Goal: Transaction & Acquisition: Purchase product/service

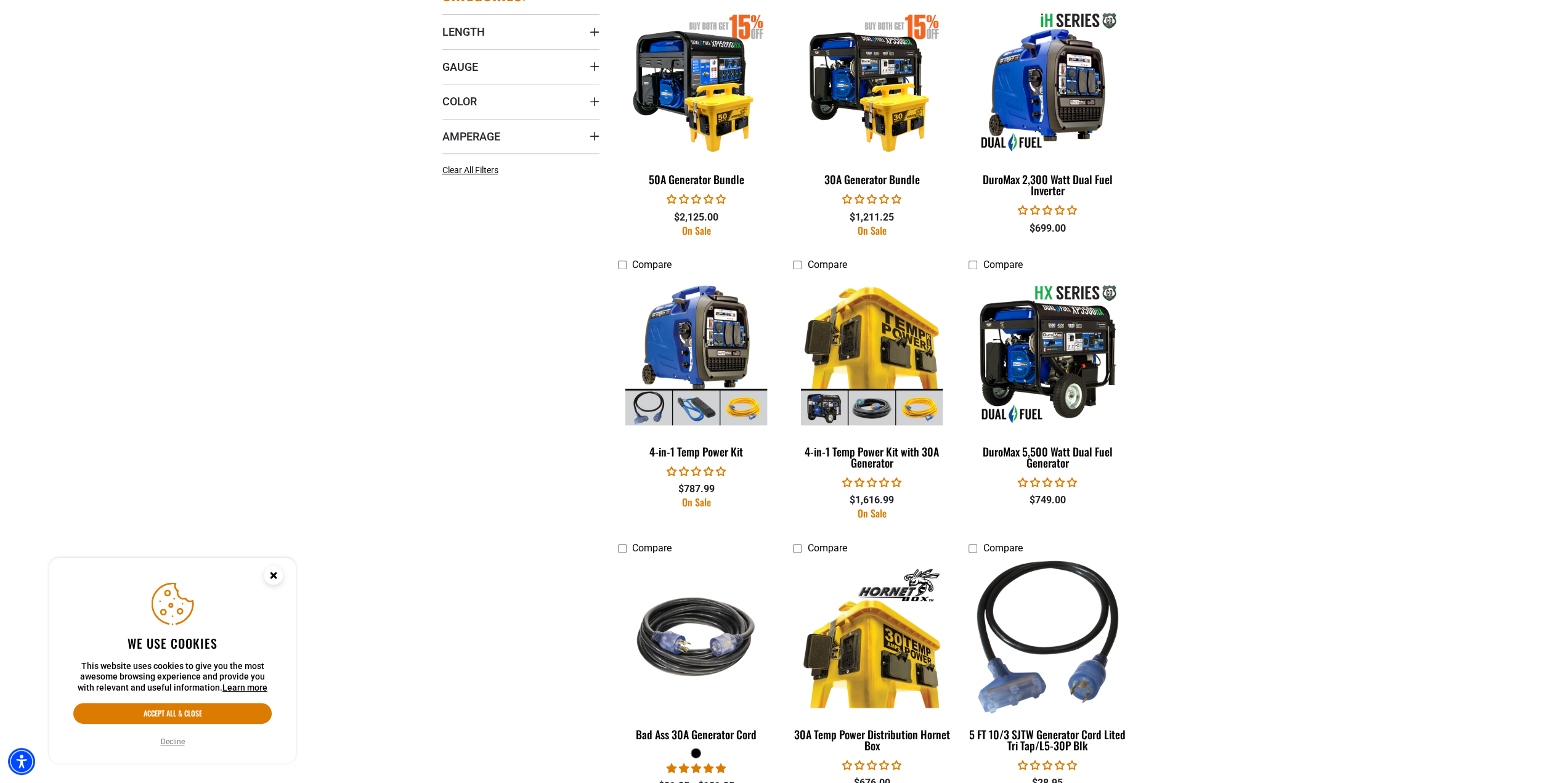
scroll to position [493, 0]
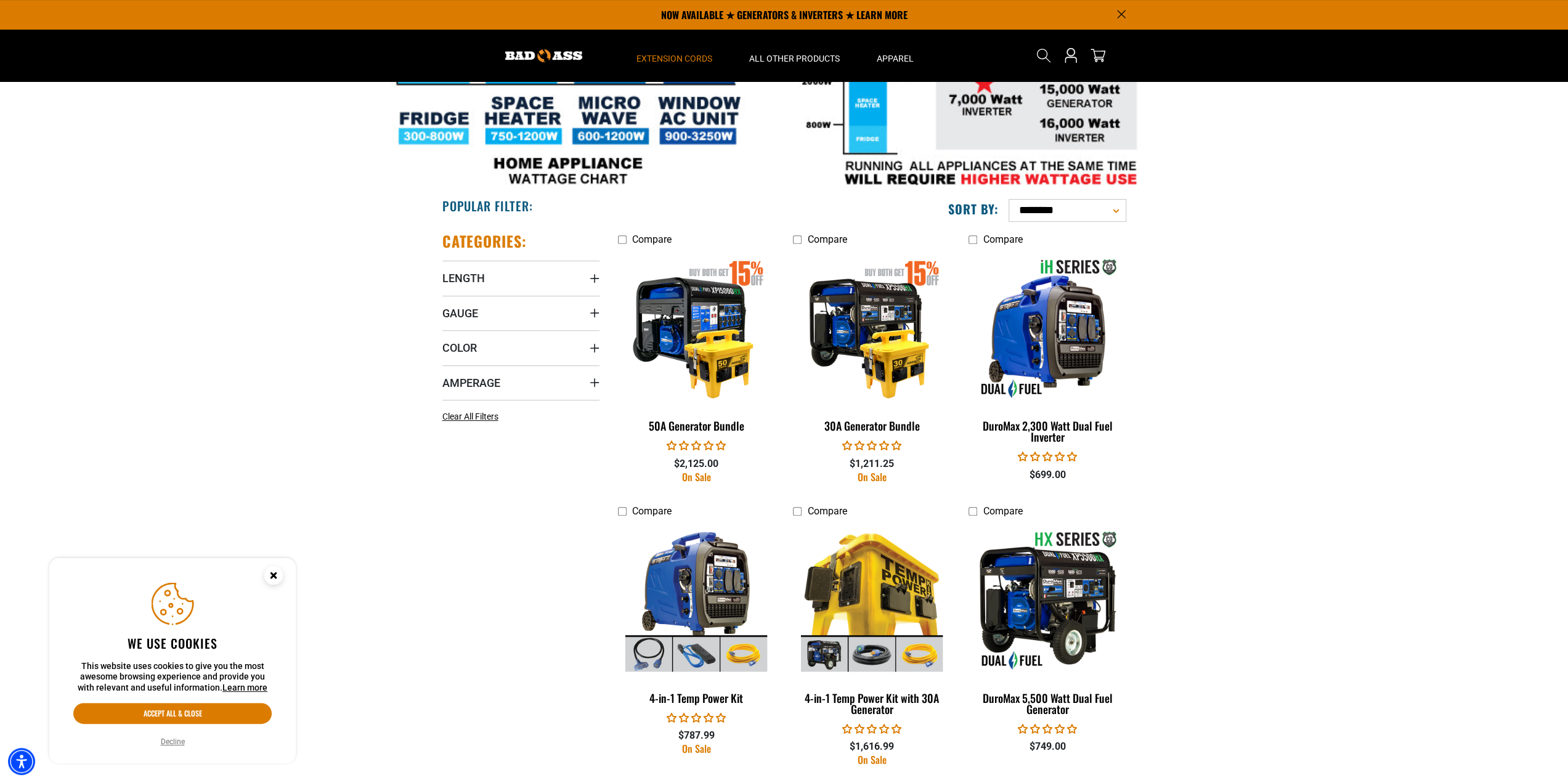
click at [276, 577] on icon "Close this option" at bounding box center [273, 574] width 4 height 4
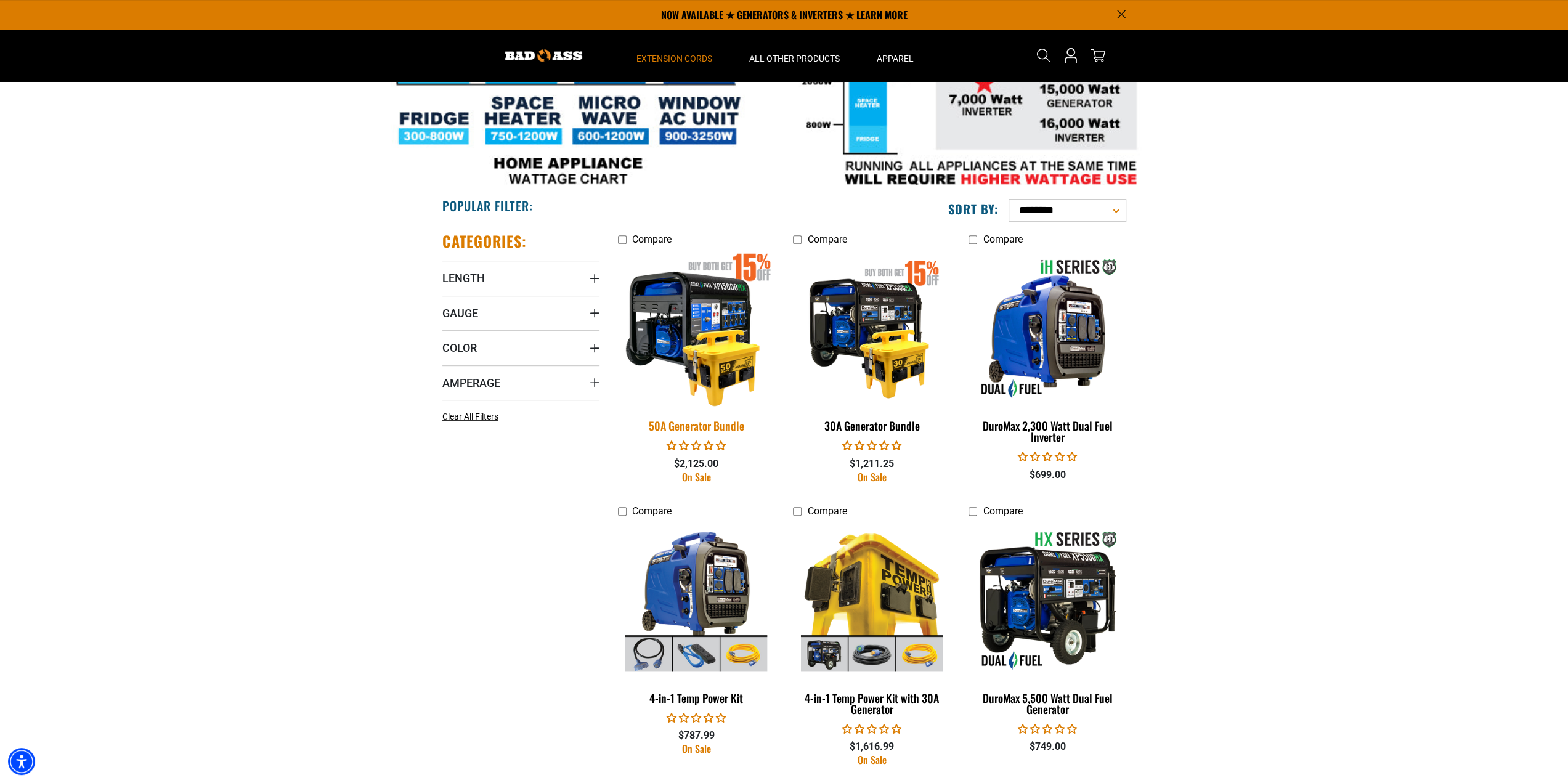
scroll to position [246, 0]
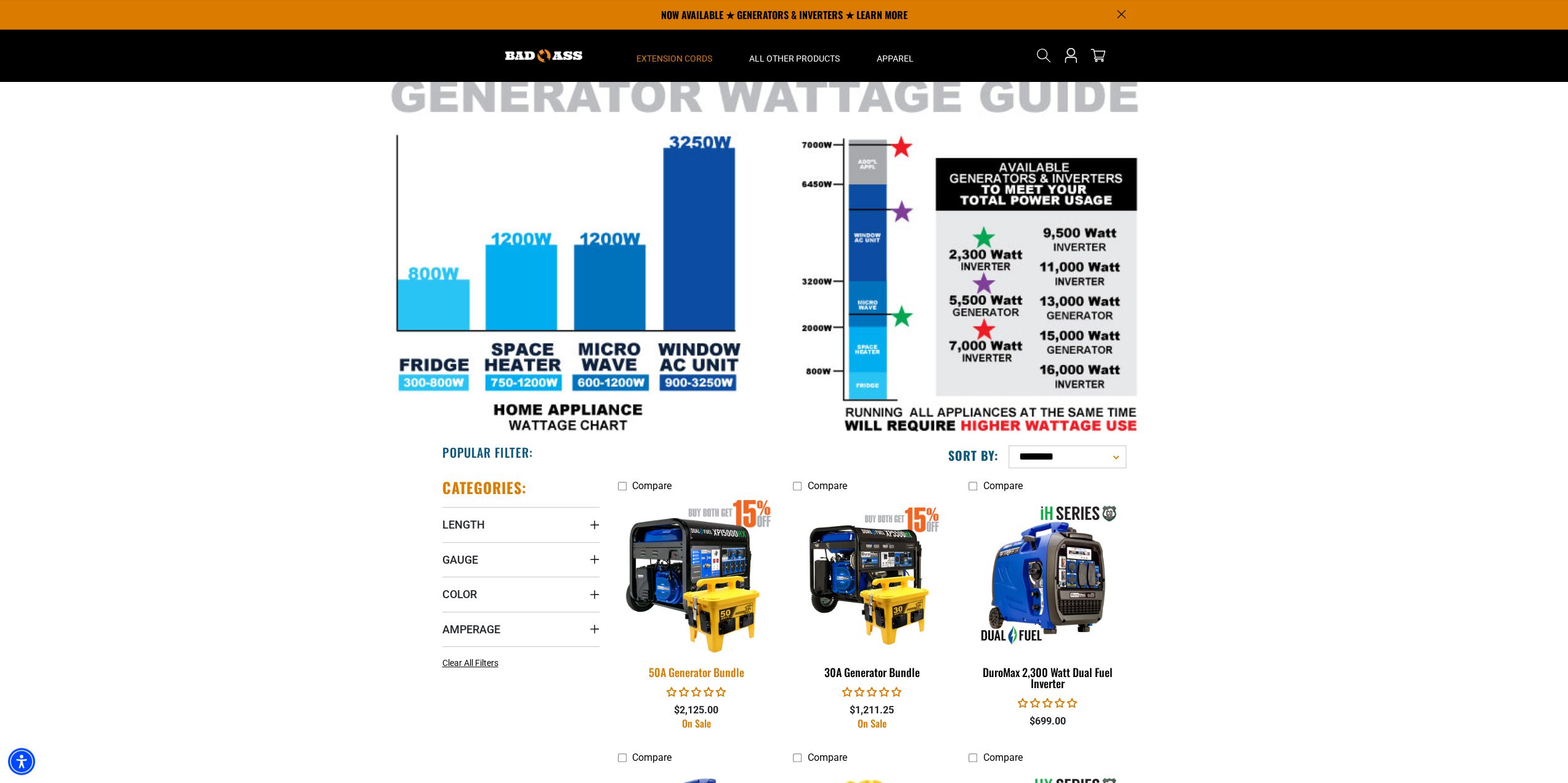
click at [696, 537] on img at bounding box center [696, 574] width 172 height 158
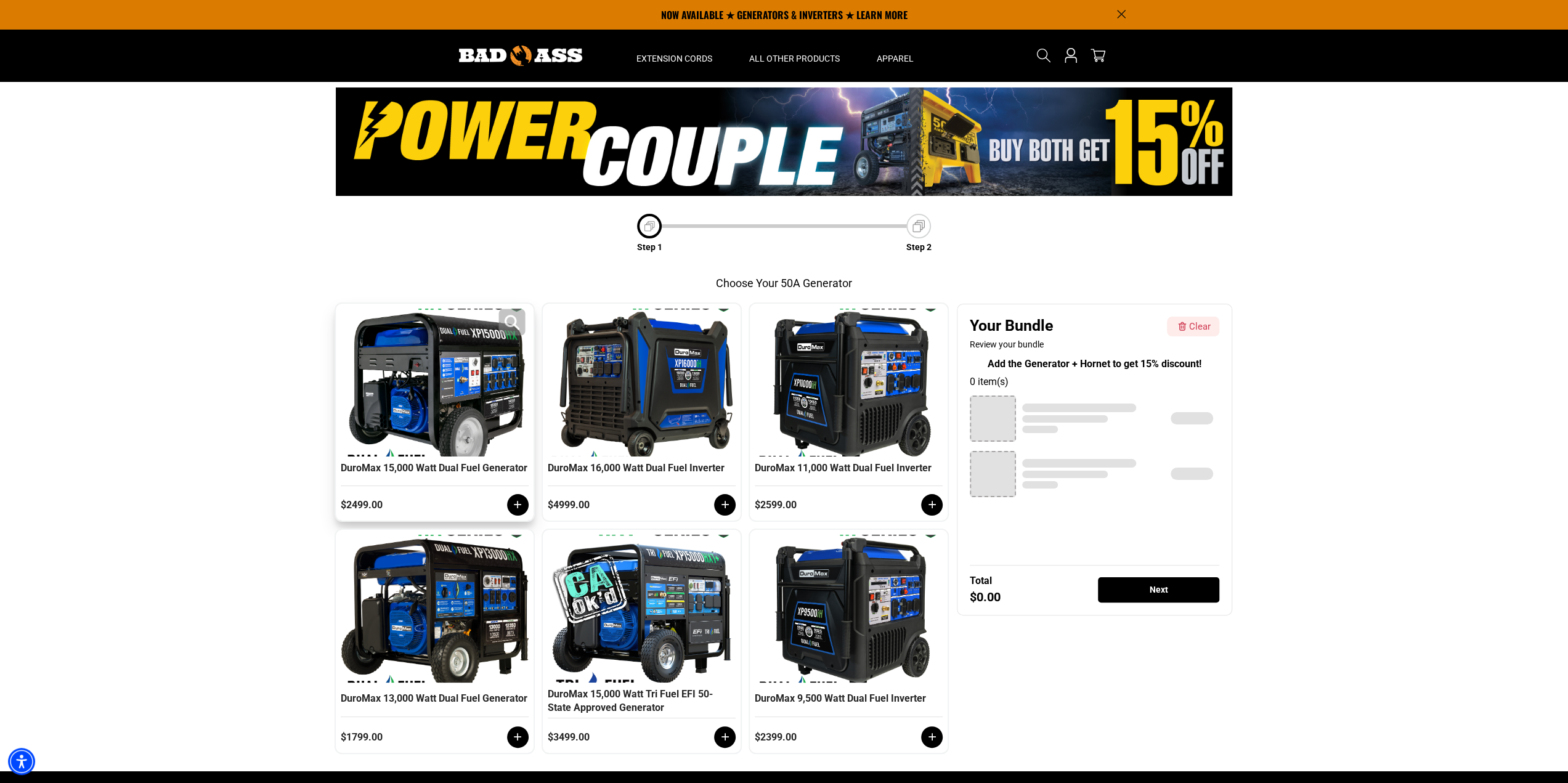
click at [401, 351] on div at bounding box center [434, 382] width 182 height 148
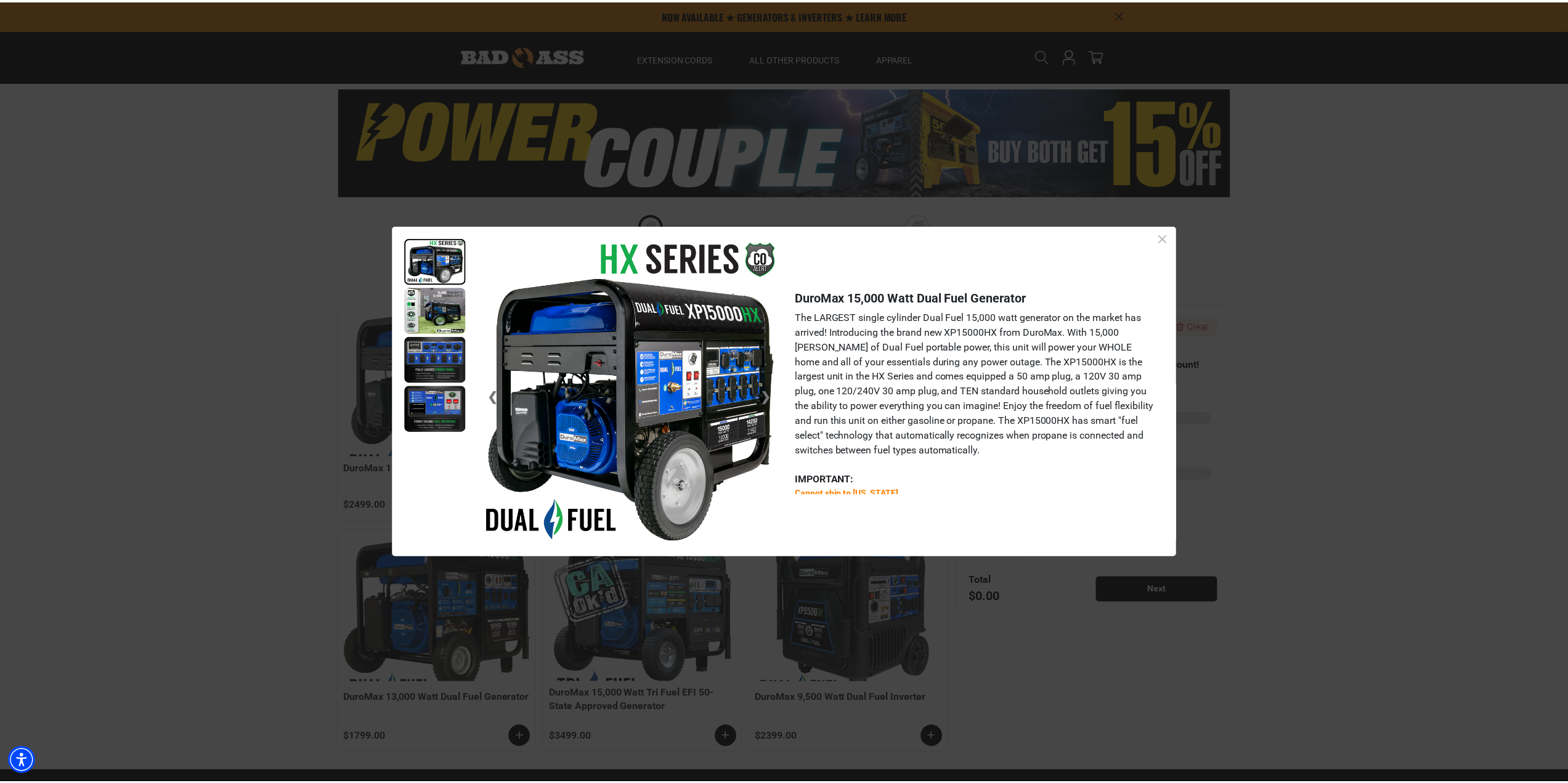
scroll to position [82, 0]
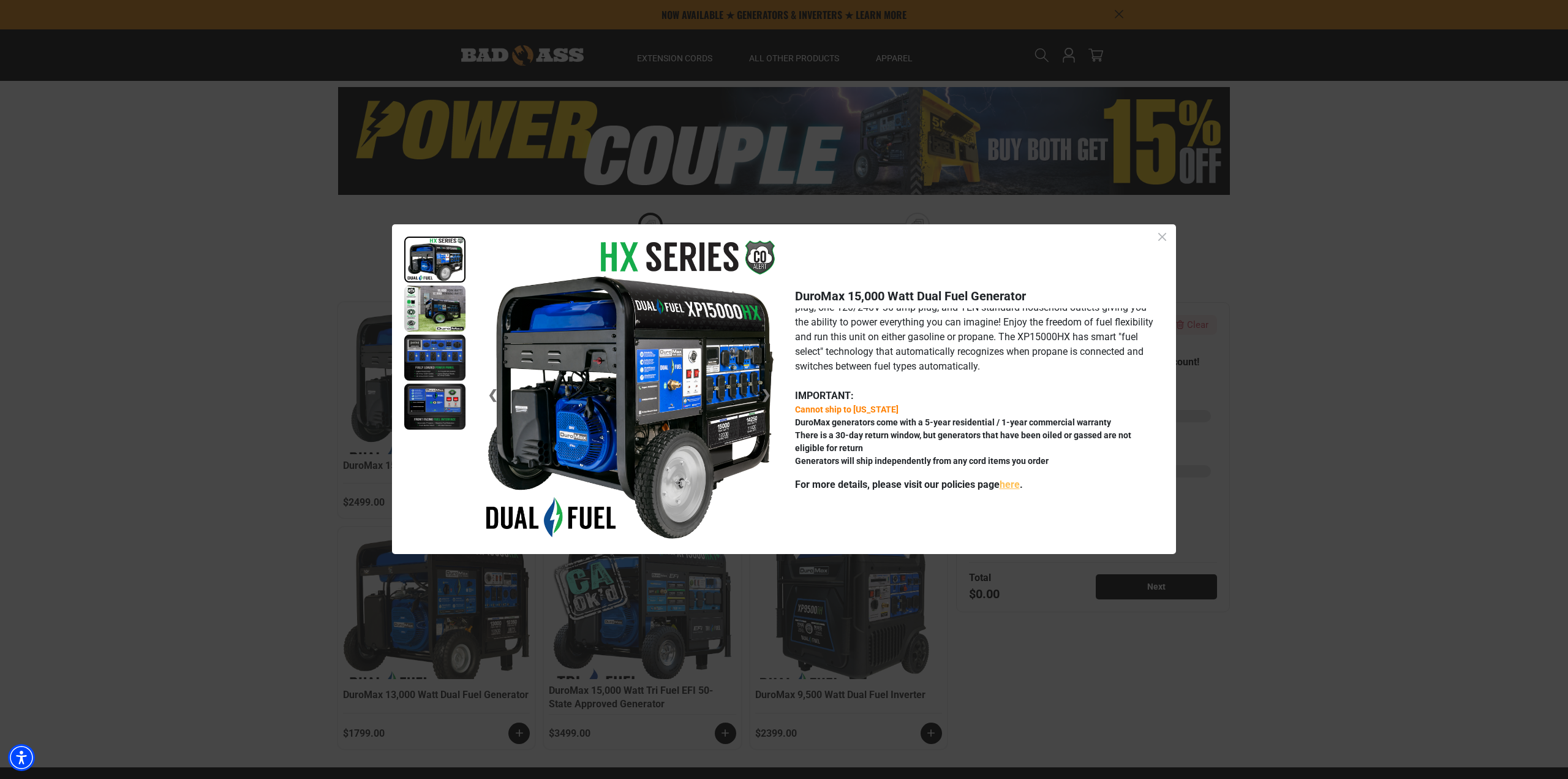
click at [1162, 237] on icon "Close dialog" at bounding box center [1162, 236] width 8 height 8
